Goal: Information Seeking & Learning: Learn about a topic

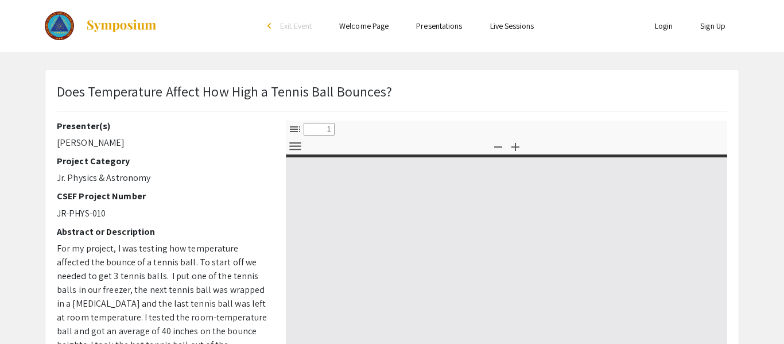
select select "custom"
type input "0"
select select "custom"
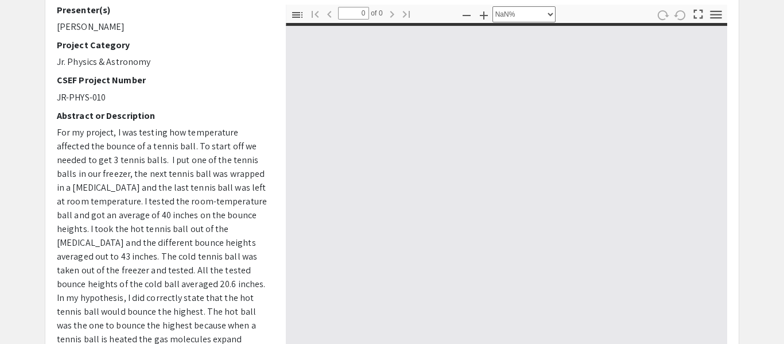
type input "1"
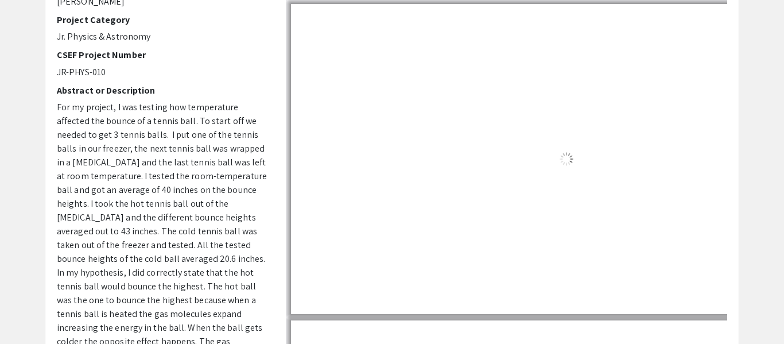
select select "auto"
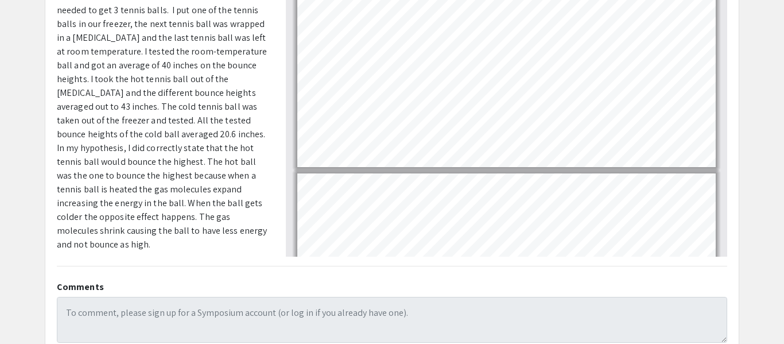
scroll to position [78, 0]
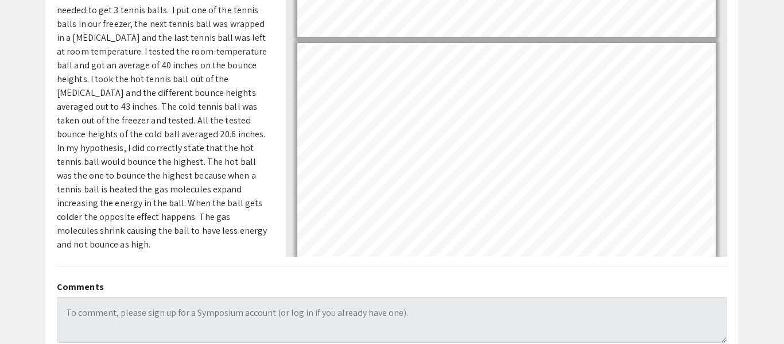
type input "1"
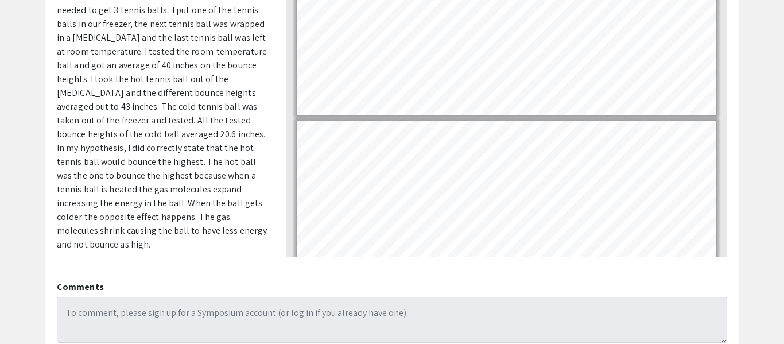
scroll to position [0, 0]
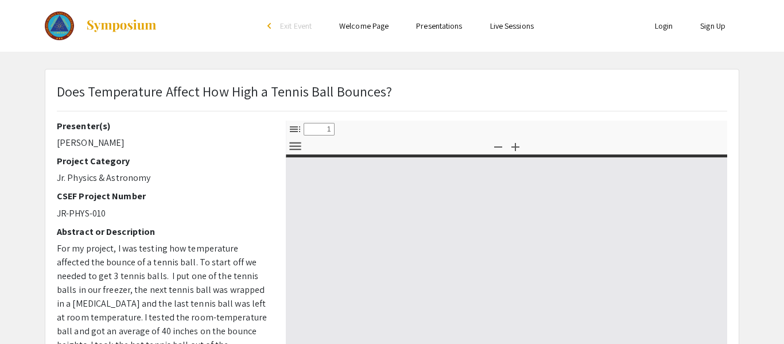
select select "custom"
type input "0"
select select "custom"
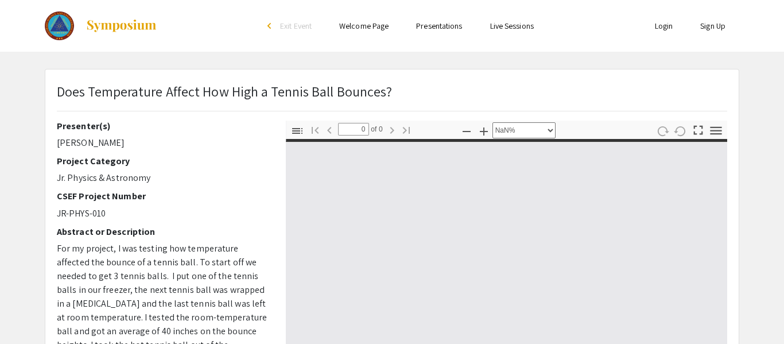
type input "1"
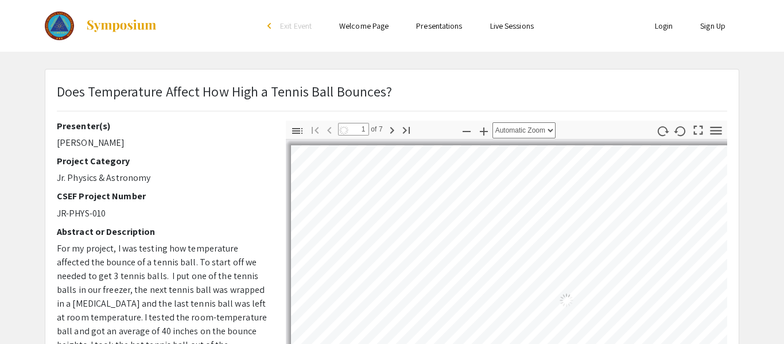
select select "auto"
